Goal: Task Accomplishment & Management: Complete application form

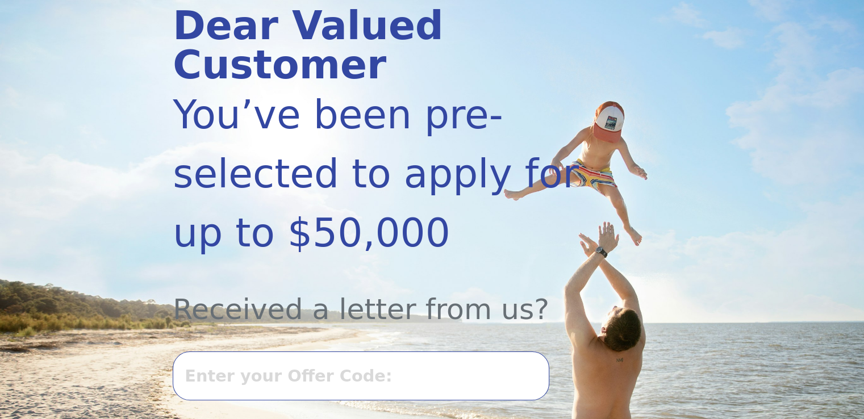
scroll to position [153, 0]
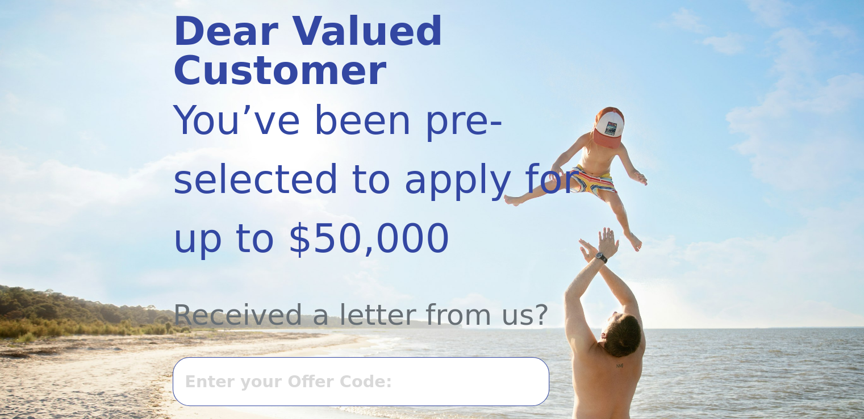
click at [293, 357] on input "text" at bounding box center [361, 381] width 376 height 49
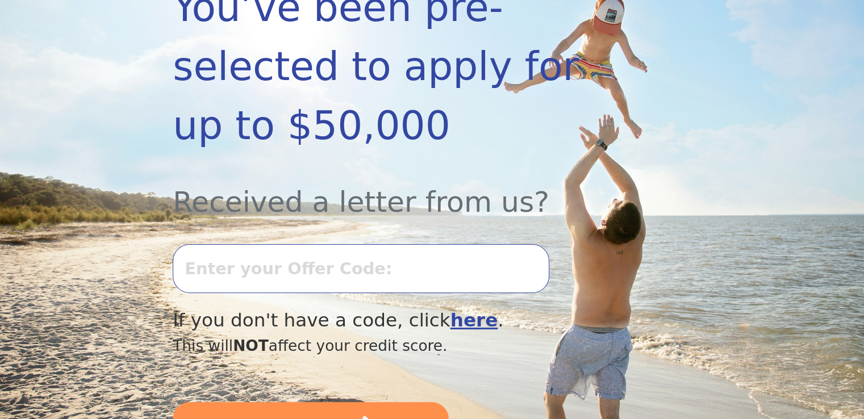
scroll to position [264, 0]
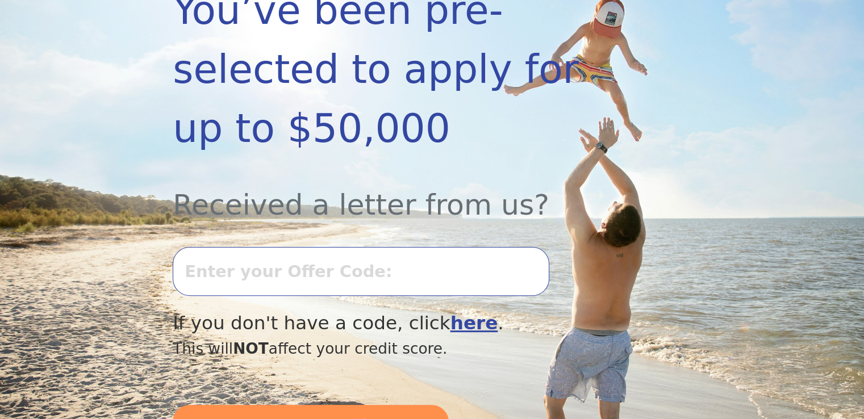
click at [323, 247] on input "text" at bounding box center [361, 271] width 376 height 49
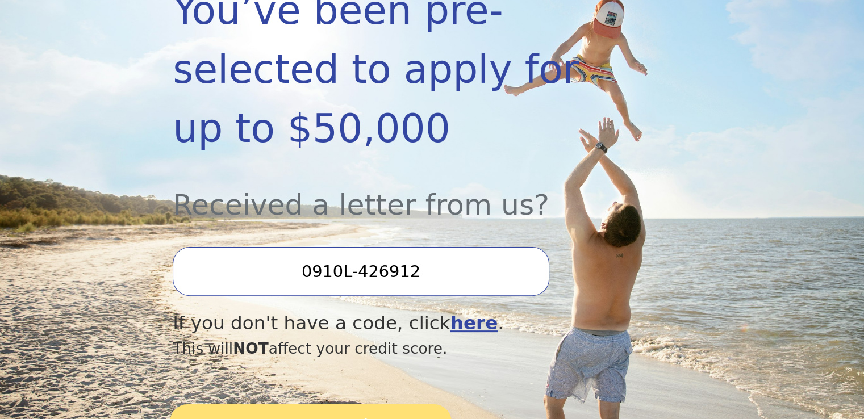
type input "0910L-426912"
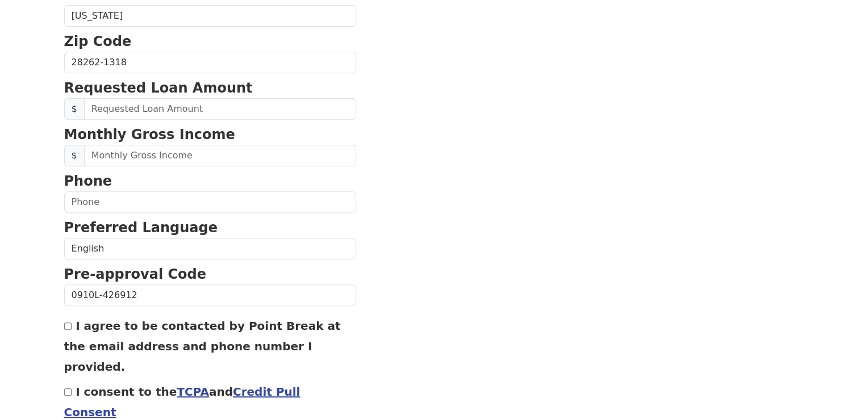
scroll to position [457, 0]
